Goal: Task Accomplishment & Management: Manage account settings

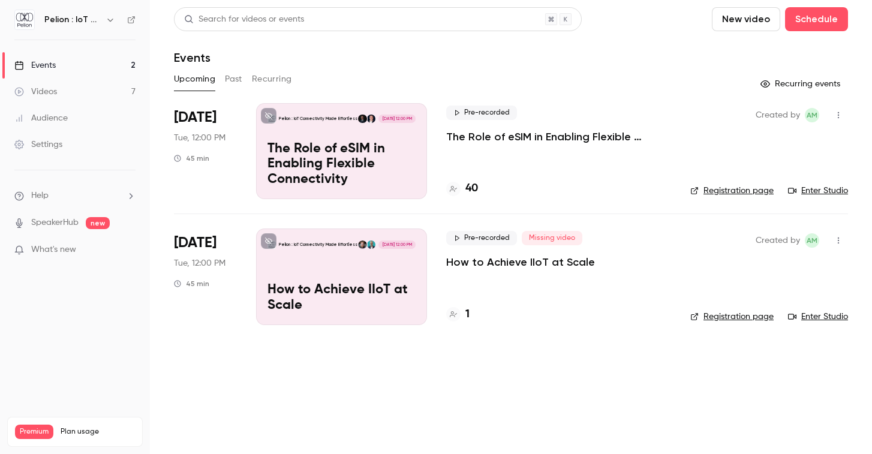
click at [374, 171] on p "The Role of eSIM in Enabling Flexible Connectivity" at bounding box center [341, 165] width 148 height 46
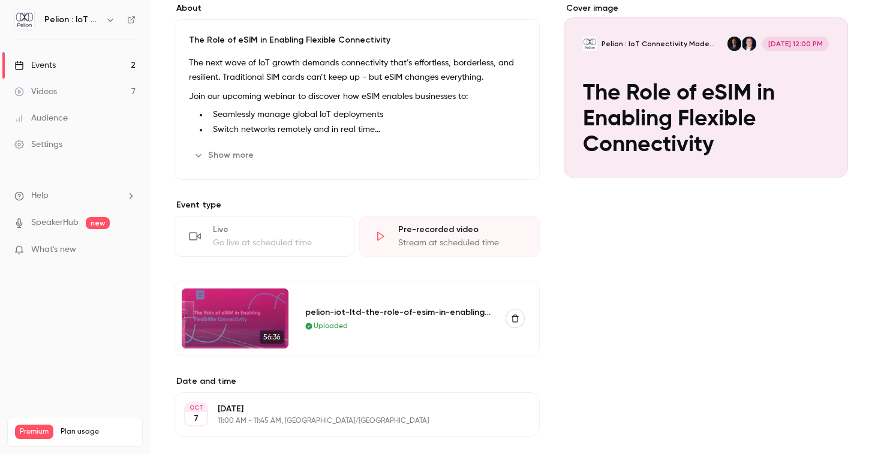
scroll to position [105, 0]
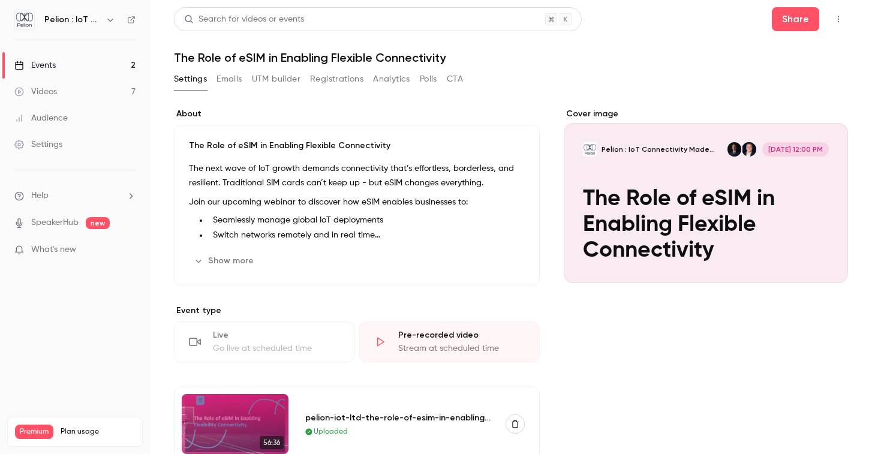
scroll to position [105, 0]
